Goal: Task Accomplishment & Management: Complete application form

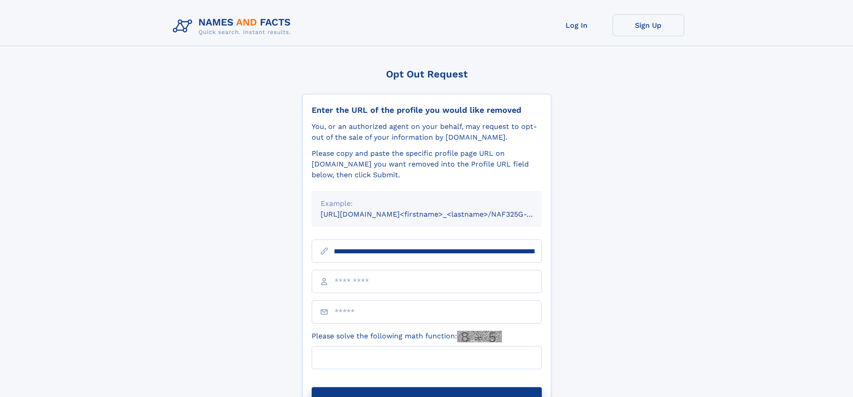
scroll to position [0, 113]
type input "**********"
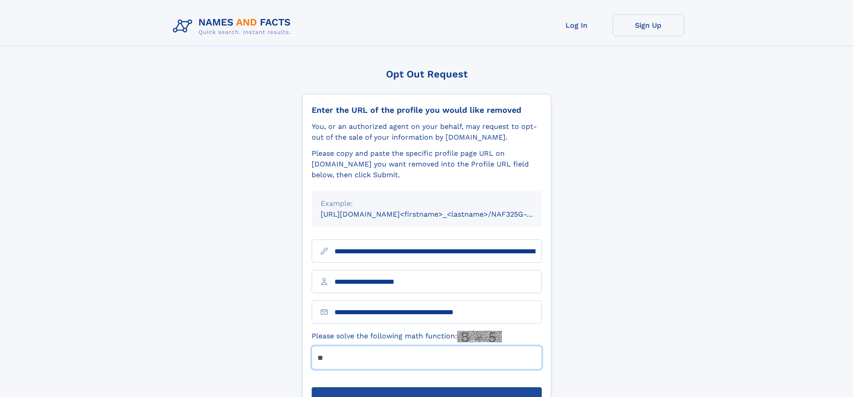
type input "**"
click at [426, 387] on button "Submit Opt Out Request" at bounding box center [427, 401] width 230 height 29
